Goal: Navigation & Orientation: Find specific page/section

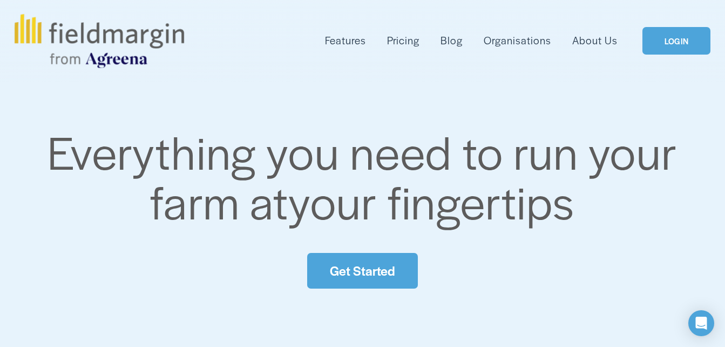
click at [672, 38] on link "LOGIN" at bounding box center [677, 41] width 68 height 28
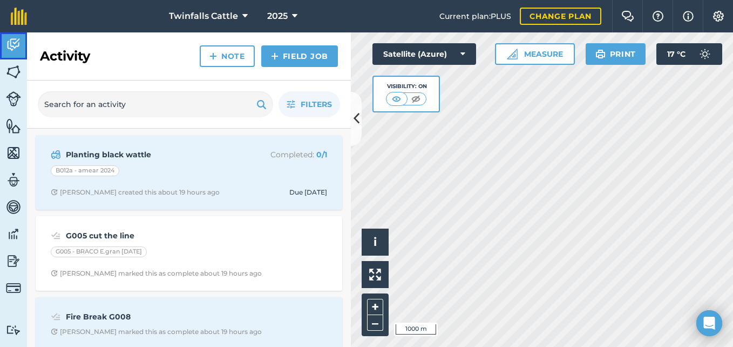
click at [12, 43] on img at bounding box center [13, 45] width 15 height 16
click at [13, 69] on img at bounding box center [13, 72] width 15 height 16
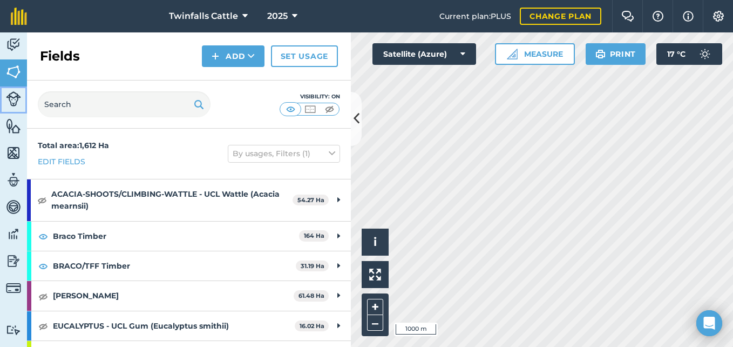
click at [15, 95] on img at bounding box center [13, 98] width 15 height 15
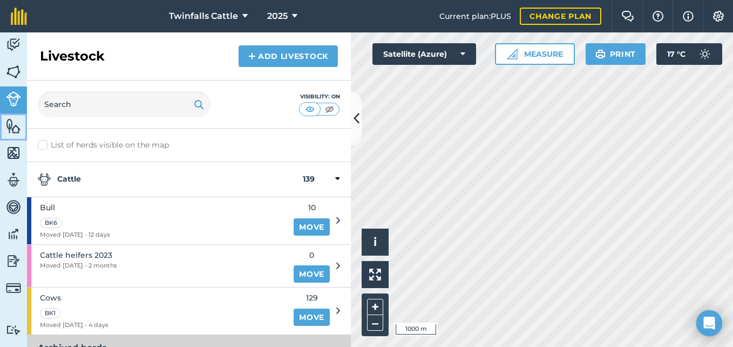
click at [12, 122] on img at bounding box center [13, 126] width 15 height 16
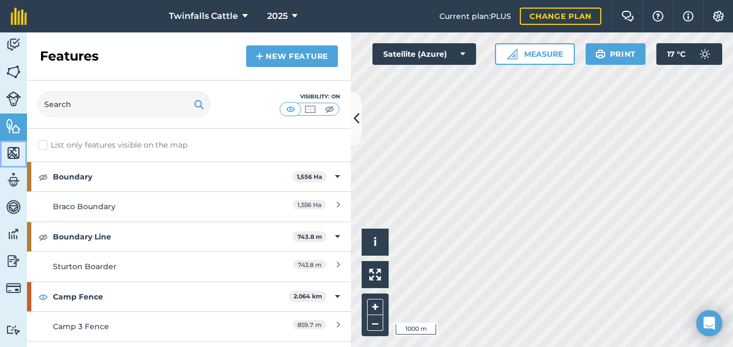
click at [13, 146] on img at bounding box center [13, 153] width 15 height 16
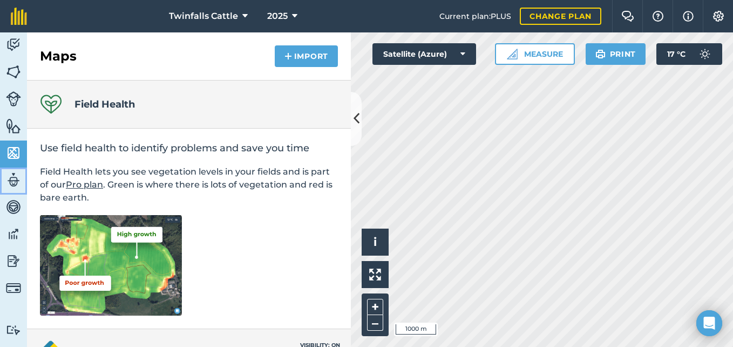
click at [15, 180] on img at bounding box center [13, 180] width 15 height 16
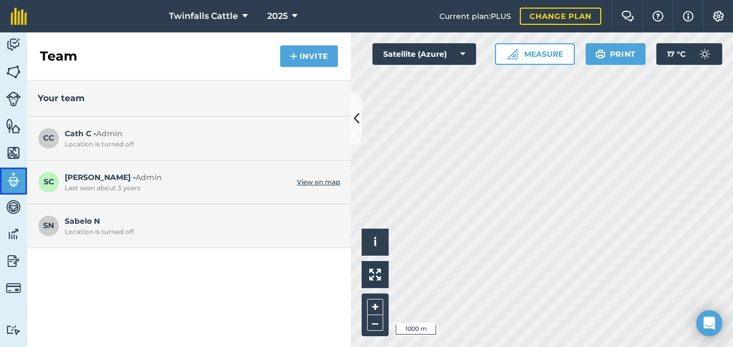
click at [10, 175] on img at bounding box center [13, 180] width 15 height 16
click at [11, 77] on img at bounding box center [13, 72] width 15 height 16
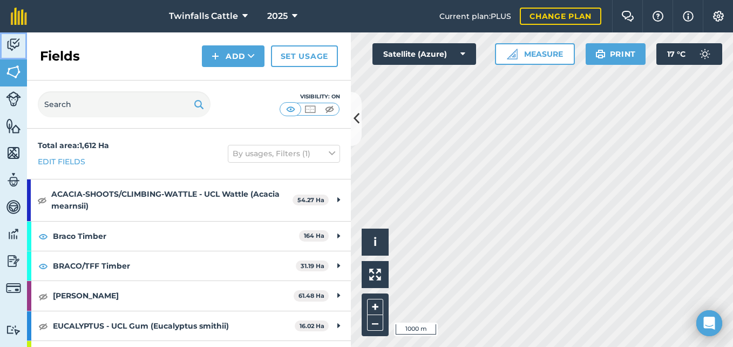
click at [12, 41] on img at bounding box center [13, 45] width 15 height 16
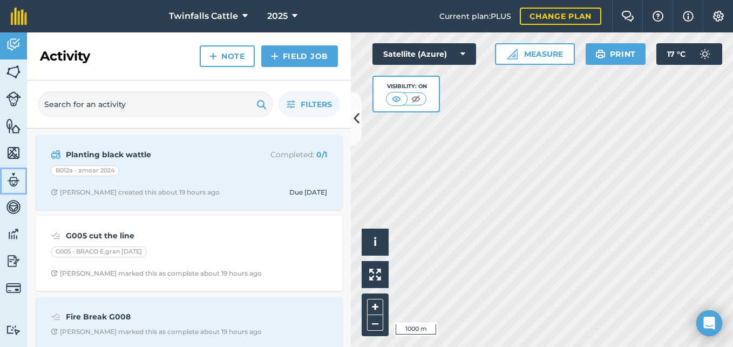
click at [16, 183] on img at bounding box center [13, 180] width 15 height 16
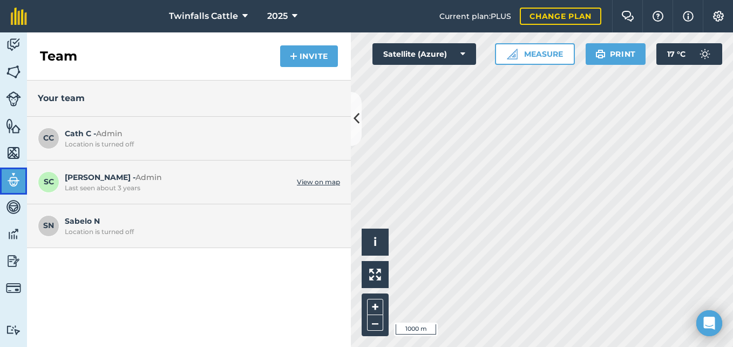
click at [7, 180] on img at bounding box center [13, 180] width 15 height 16
click at [15, 50] on img at bounding box center [13, 45] width 15 height 16
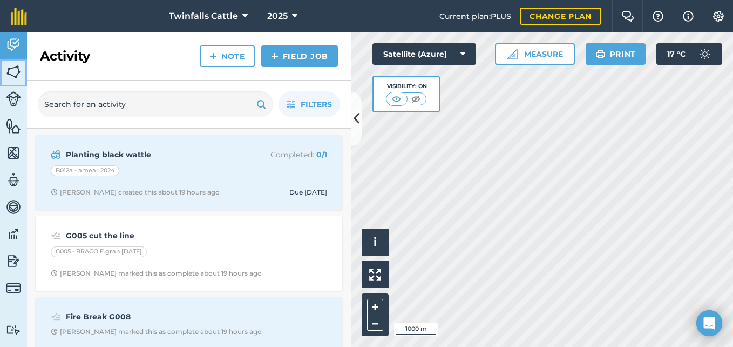
click at [11, 78] on img at bounding box center [13, 72] width 15 height 16
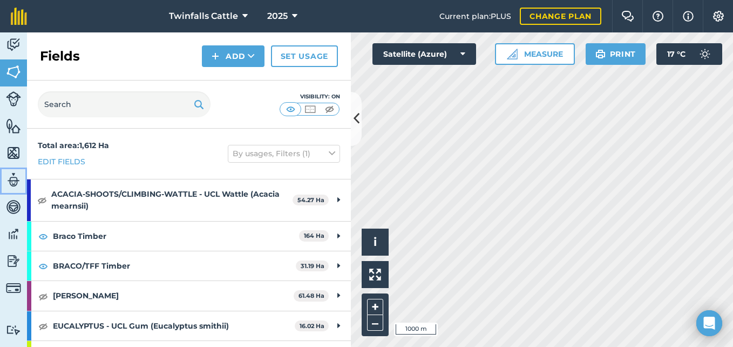
click at [11, 180] on img at bounding box center [13, 180] width 15 height 16
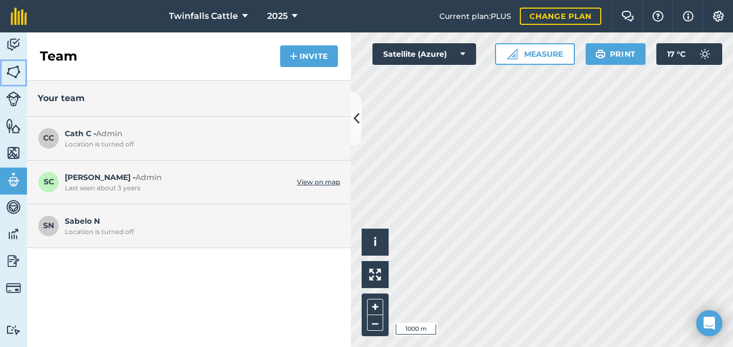
click at [8, 75] on img at bounding box center [13, 72] width 15 height 16
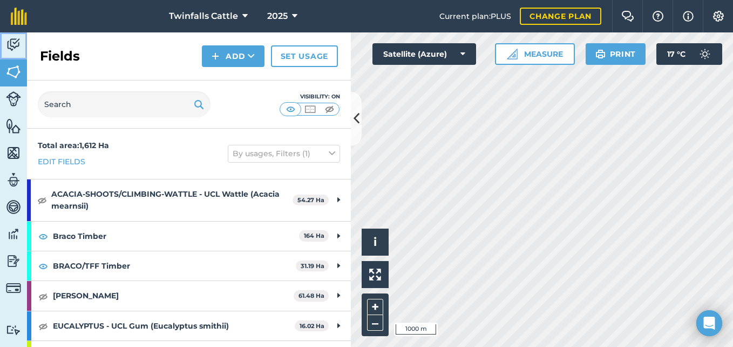
click at [11, 39] on img at bounding box center [13, 45] width 15 height 16
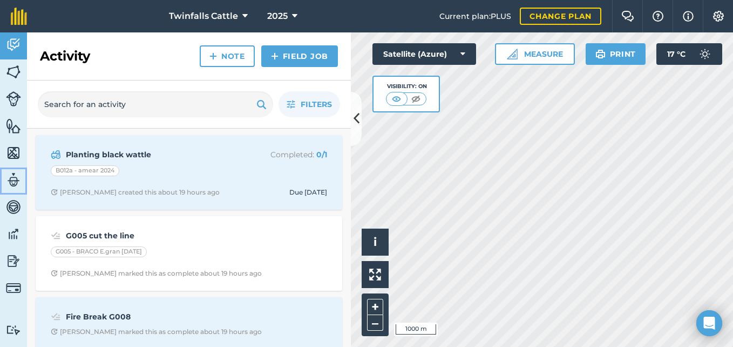
click at [14, 172] on img at bounding box center [13, 180] width 15 height 16
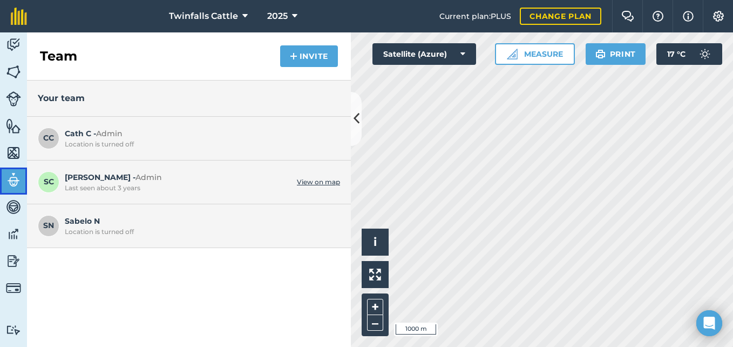
click at [14, 179] on img at bounding box center [13, 180] width 15 height 16
click at [11, 149] on img at bounding box center [13, 153] width 15 height 16
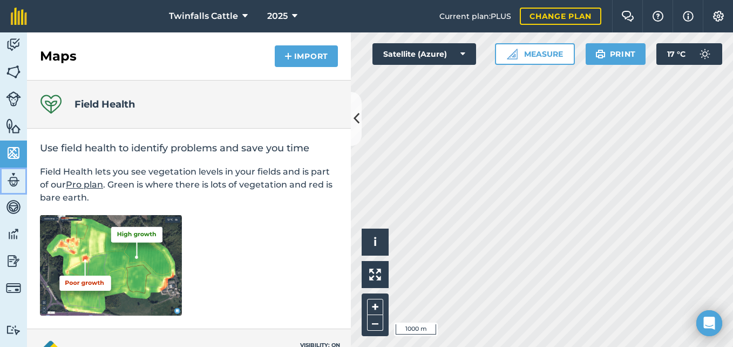
click at [12, 176] on img at bounding box center [13, 180] width 15 height 16
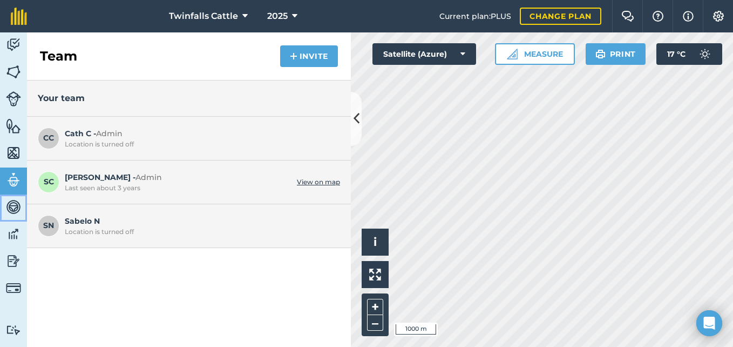
click at [14, 210] on img at bounding box center [13, 207] width 15 height 16
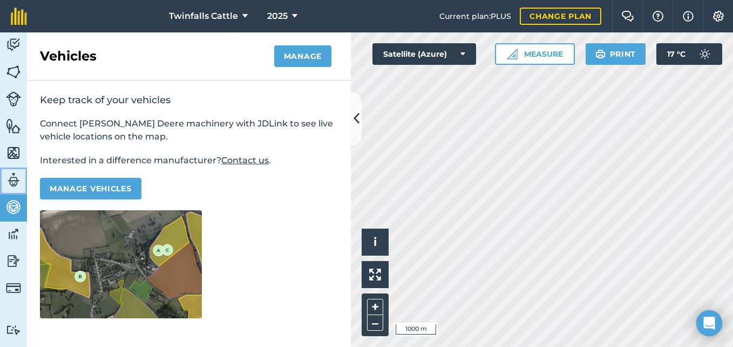
click at [16, 178] on img at bounding box center [13, 180] width 15 height 16
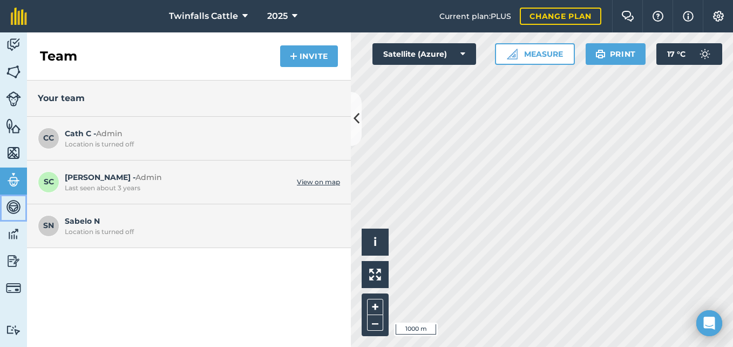
click at [14, 210] on img at bounding box center [13, 207] width 15 height 16
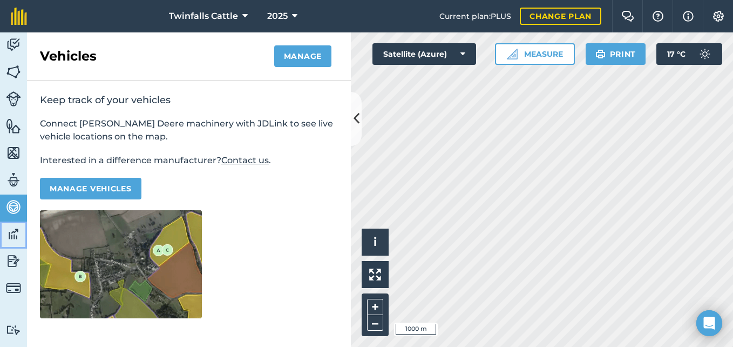
click at [9, 230] on img at bounding box center [13, 234] width 15 height 16
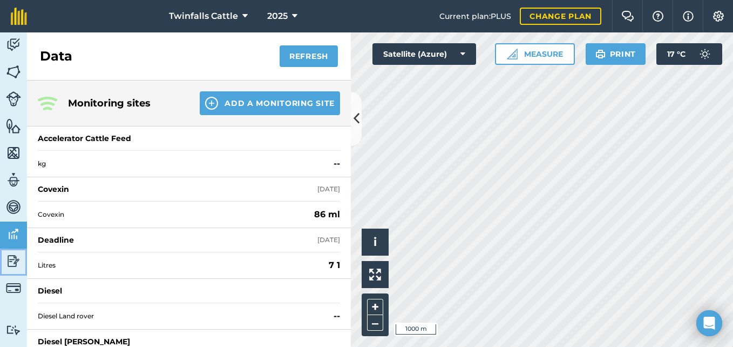
click at [15, 261] on img at bounding box center [13, 261] width 15 height 16
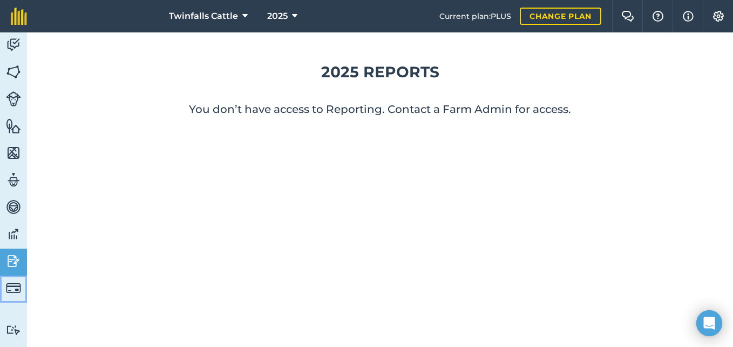
click at [12, 281] on img at bounding box center [13, 287] width 15 height 15
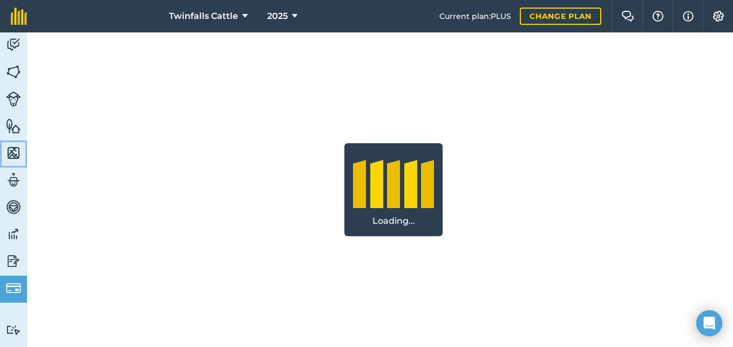
click at [16, 142] on link "Maps" at bounding box center [13, 153] width 27 height 27
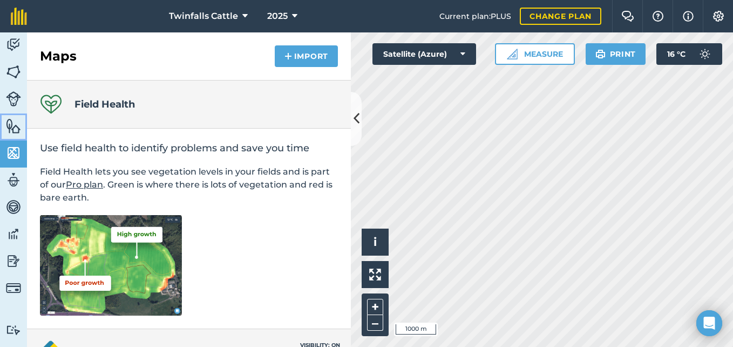
click at [16, 125] on img at bounding box center [13, 126] width 15 height 16
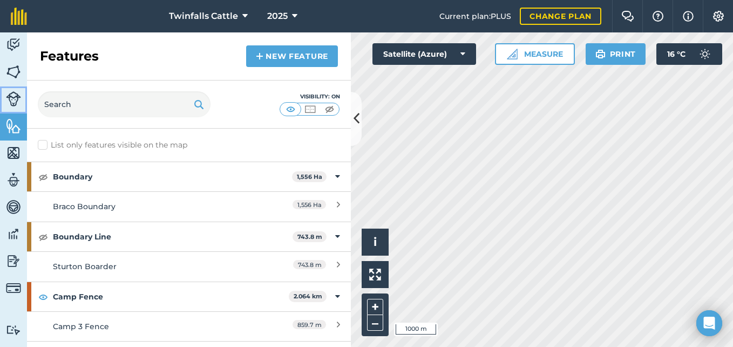
click at [4, 96] on link "Livestock" at bounding box center [13, 99] width 27 height 27
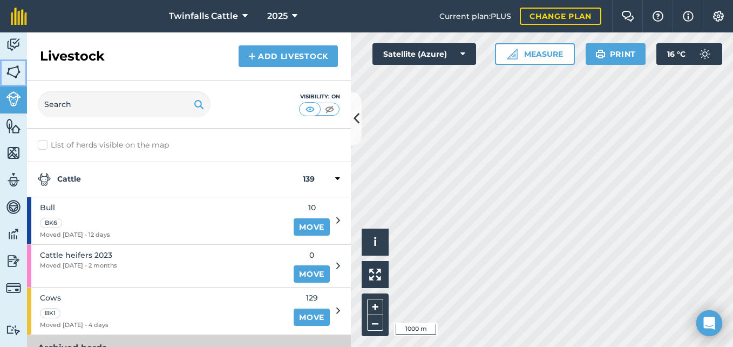
click at [13, 66] on img at bounding box center [13, 72] width 15 height 16
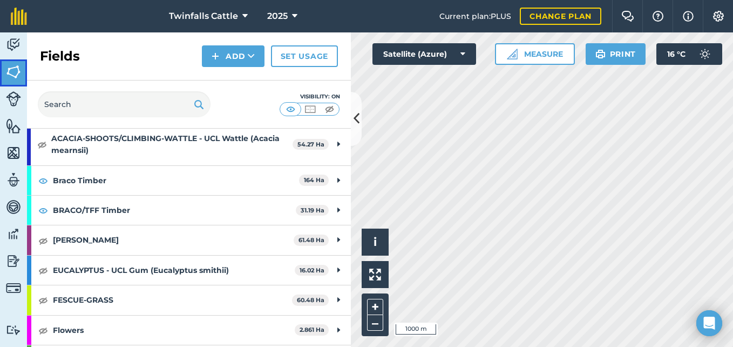
scroll to position [65, 0]
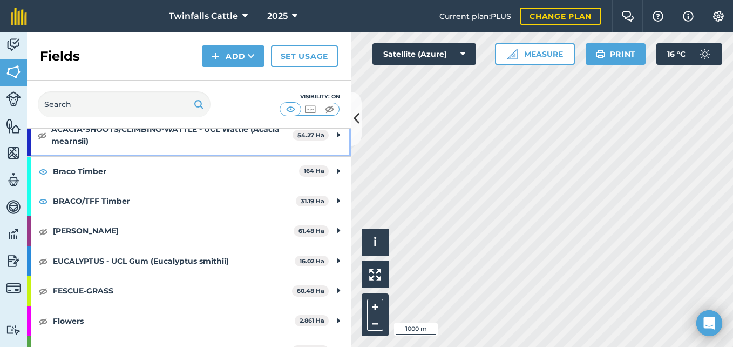
click at [342, 134] on div "ACACIA-SHOOTS/CLIMBING-WATTLE - UCL Wattle (Acacia mearnsii) 54.27 Ha" at bounding box center [189, 136] width 324 height 42
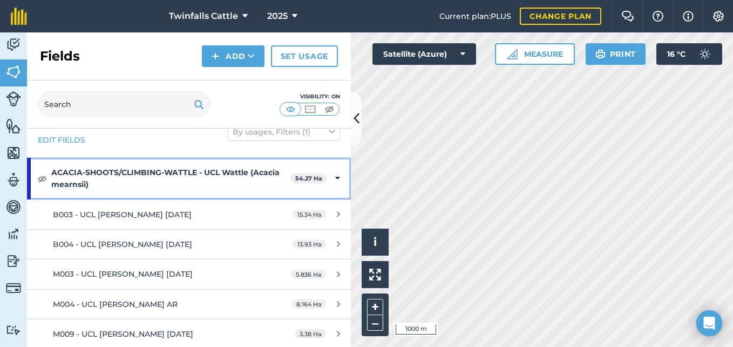
scroll to position [0, 0]
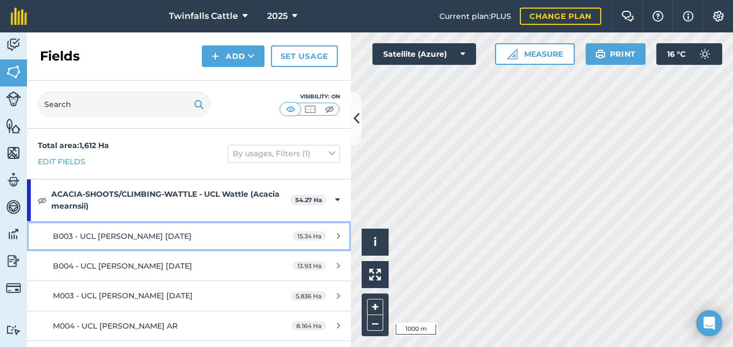
click at [107, 232] on span "B003 - UCL A.mear 2015/01/02" at bounding box center [122, 236] width 139 height 10
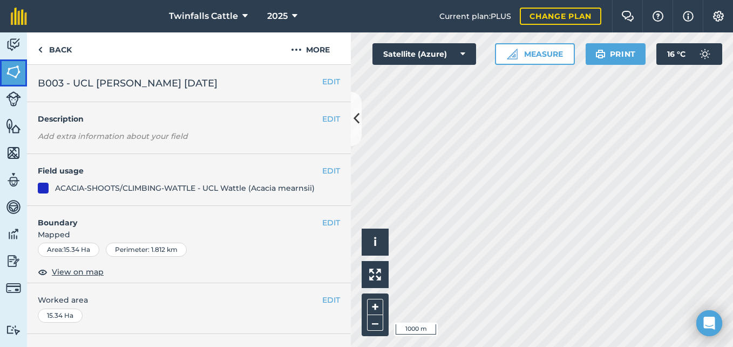
click at [21, 64] on img at bounding box center [13, 72] width 15 height 16
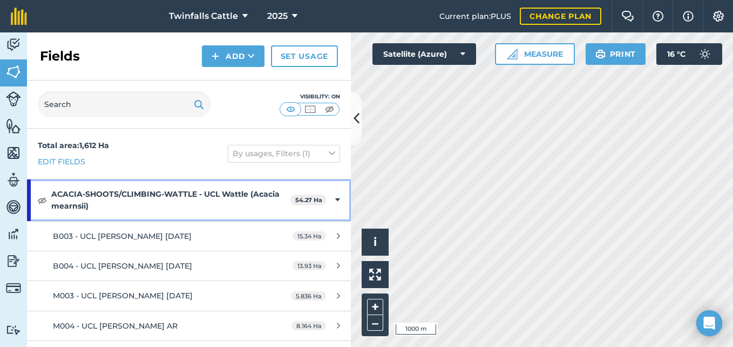
click at [109, 207] on strong "ACACIA-SHOOTS/CLIMBING-WATTLE - UCL Wattle (Acacia mearnsii)" at bounding box center [170, 200] width 239 height 42
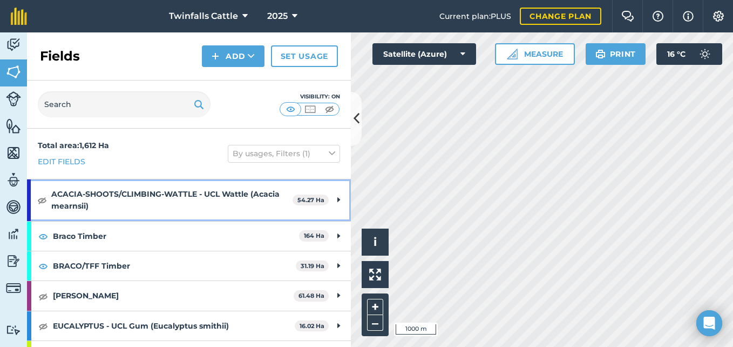
click at [176, 206] on strong "ACACIA-SHOOTS/CLIMBING-WATTLE - UCL Wattle (Acacia mearnsii)" at bounding box center [171, 200] width 241 height 42
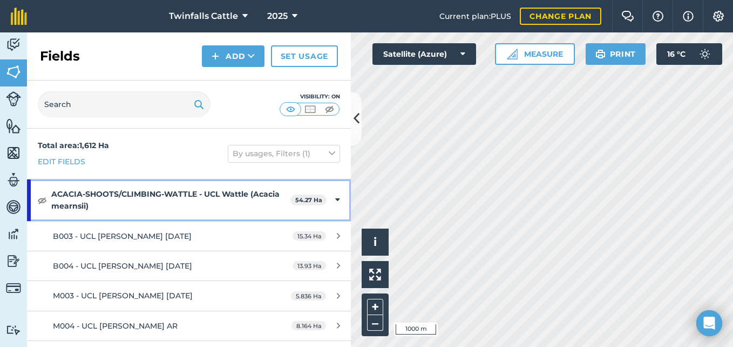
click at [194, 192] on strong "ACACIA-SHOOTS/CLIMBING-WATTLE - UCL Wattle (Acacia mearnsii)" at bounding box center [170, 200] width 239 height 42
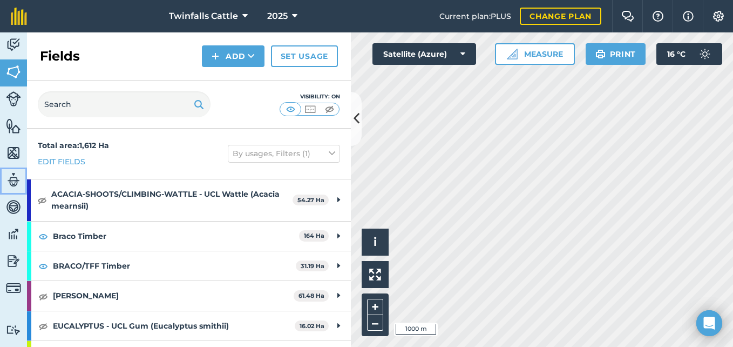
click at [16, 179] on img at bounding box center [13, 180] width 15 height 16
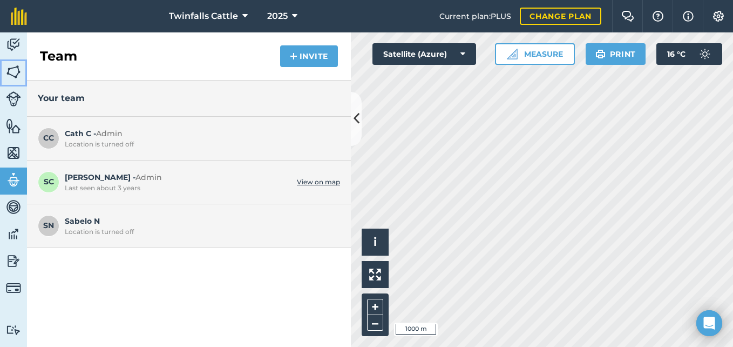
click at [14, 71] on img at bounding box center [13, 72] width 15 height 16
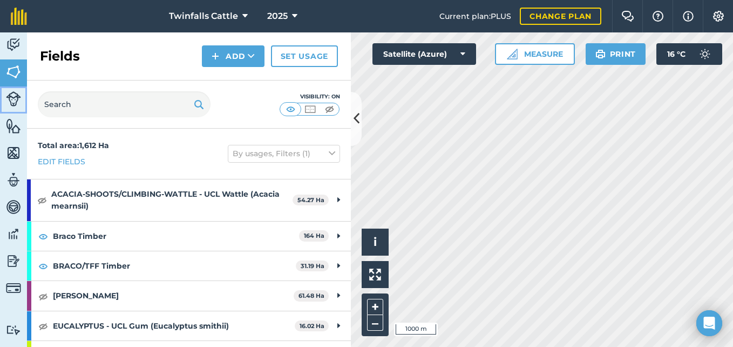
click at [16, 93] on img at bounding box center [13, 98] width 15 height 15
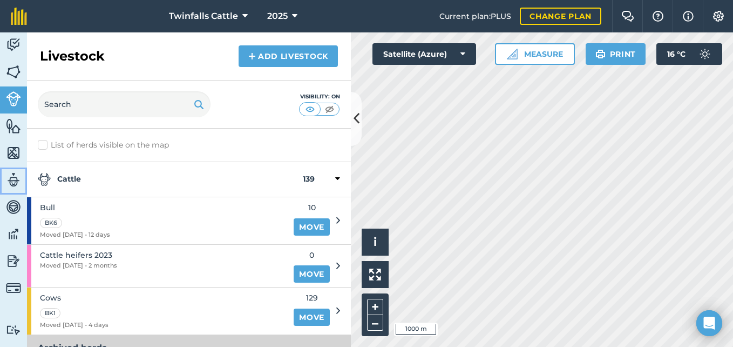
click at [14, 179] on img at bounding box center [13, 180] width 15 height 16
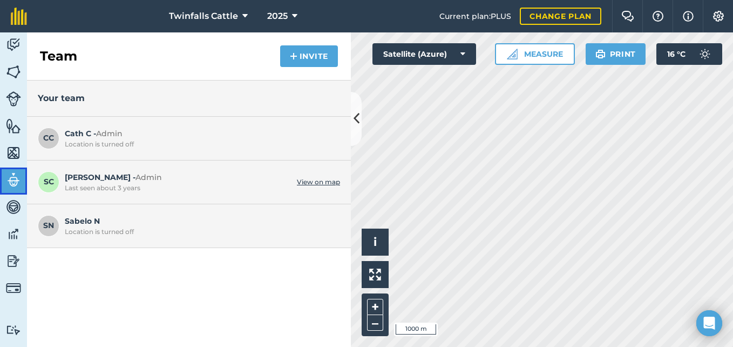
click at [10, 177] on img at bounding box center [13, 180] width 15 height 16
click at [18, 75] on img at bounding box center [13, 72] width 15 height 16
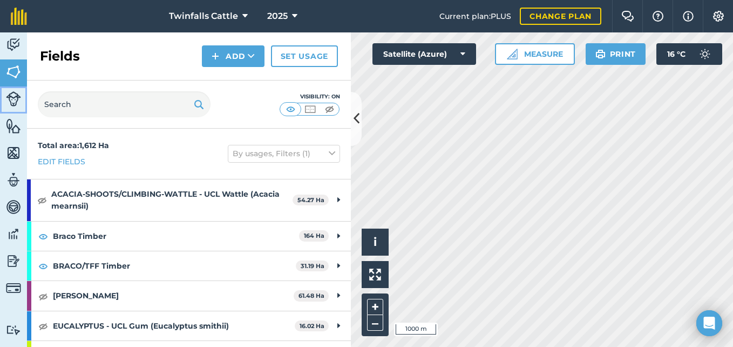
click at [11, 102] on img at bounding box center [13, 98] width 15 height 15
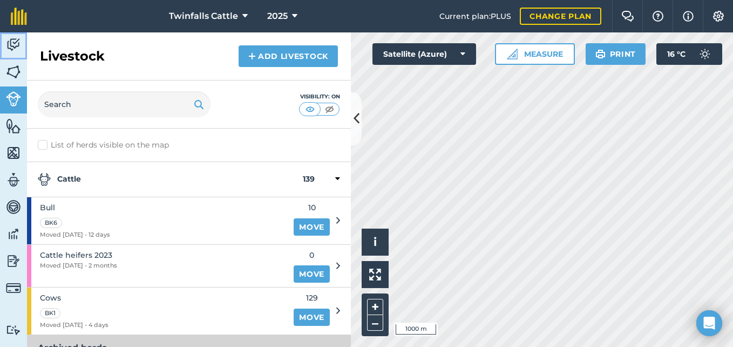
click at [14, 58] on link "Activity" at bounding box center [13, 45] width 27 height 27
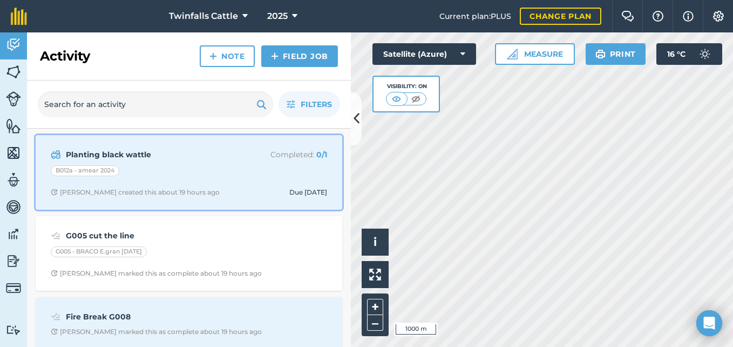
click at [219, 172] on div "B012a - amear 2024" at bounding box center [189, 172] width 277 height 14
